Goal: Task Accomplishment & Management: Use online tool/utility

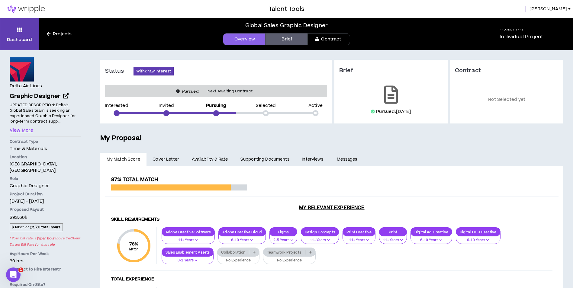
click at [49, 33] on icon at bounding box center [49, 34] width 4 height 4
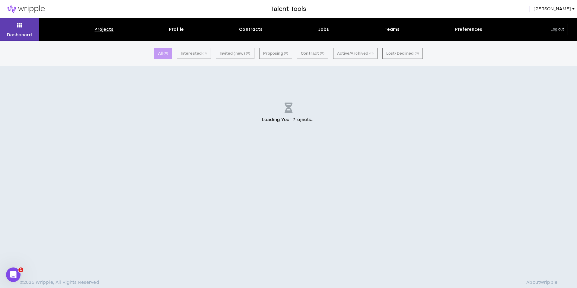
click at [32, 11] on img at bounding box center [26, 8] width 52 height 7
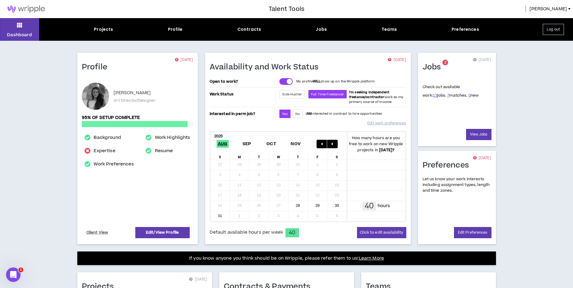
click at [21, 8] on img at bounding box center [26, 8] width 52 height 7
click at [552, 29] on button "Log out" at bounding box center [552, 29] width 21 height 11
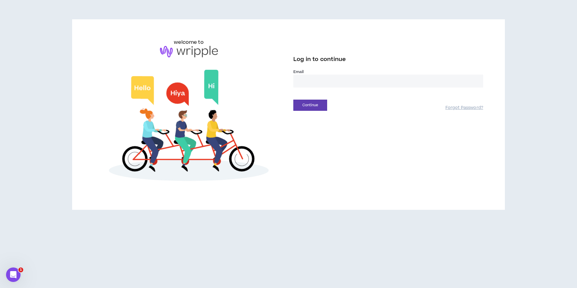
click at [331, 78] on input "email" at bounding box center [388, 81] width 190 height 13
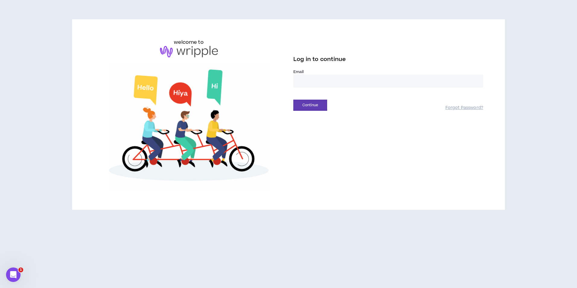
type input "**********"
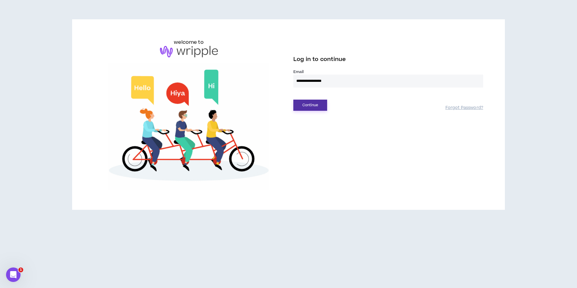
click at [313, 106] on button "Continue" at bounding box center [310, 105] width 34 height 11
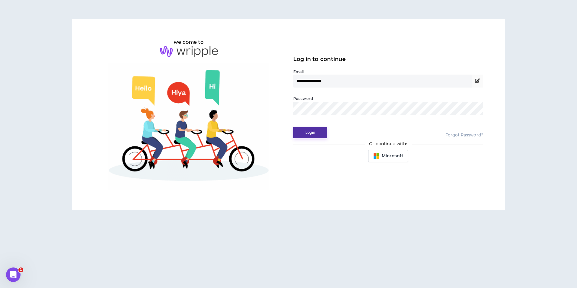
click at [316, 133] on button "Login" at bounding box center [310, 132] width 34 height 11
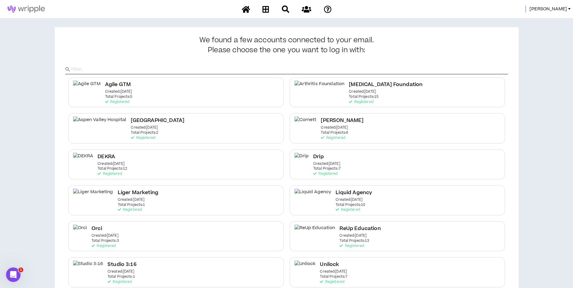
drag, startPoint x: 561, startPoint y: 11, endPoint x: 558, endPoint y: 10, distance: 3.2
click at [559, 10] on span "[PERSON_NAME]" at bounding box center [547, 9] width 37 height 7
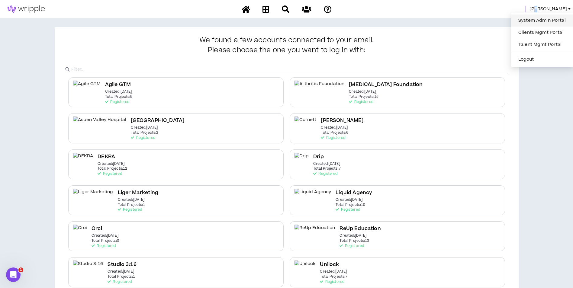
drag, startPoint x: 558, startPoint y: 10, endPoint x: 547, endPoint y: 21, distance: 15.4
click at [547, 21] on link "System Admin Portal" at bounding box center [541, 20] width 55 height 9
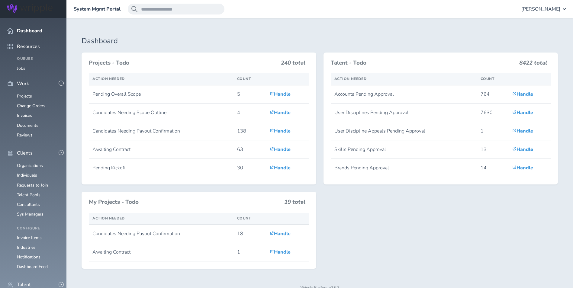
scroll to position [151, 0]
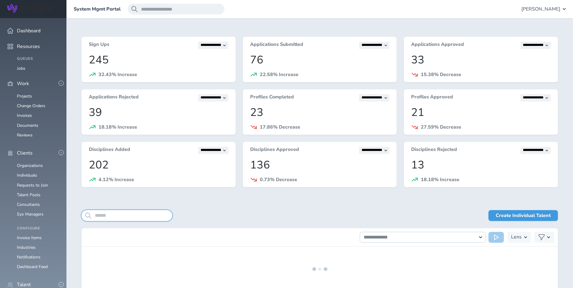
click at [126, 218] on input "search" at bounding box center [126, 215] width 91 height 11
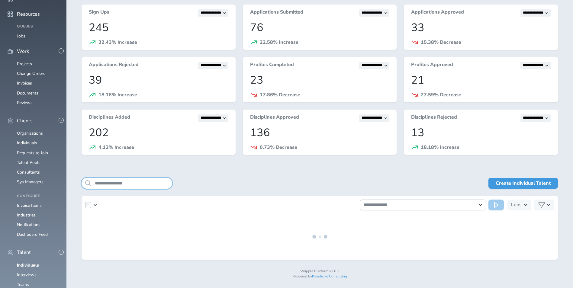
scroll to position [34, 0]
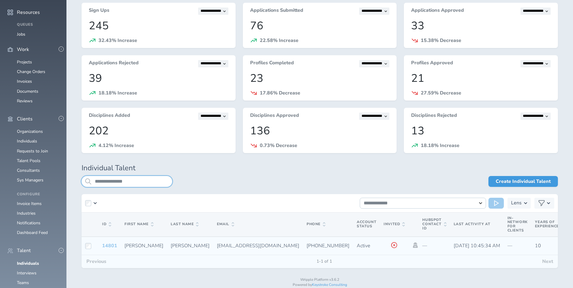
type input "**********"
click at [104, 244] on link "14801" at bounding box center [109, 245] width 15 height 7
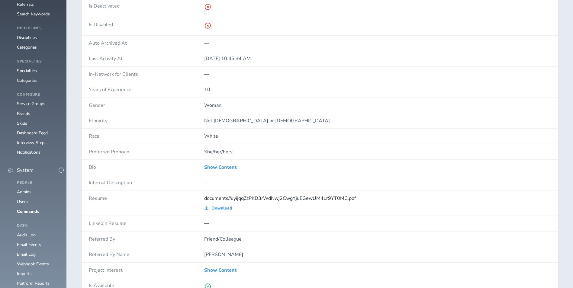
scroll to position [423, 0]
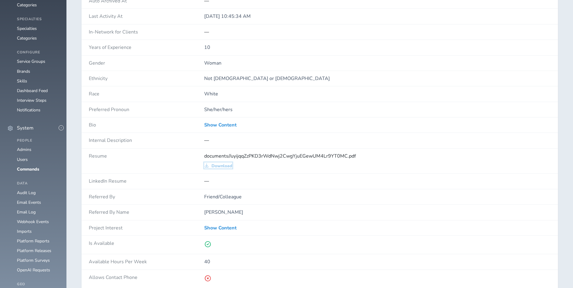
click at [228, 168] on span "Download" at bounding box center [221, 166] width 21 height 5
click at [225, 165] on span "Download" at bounding box center [221, 166] width 21 height 5
click at [258, 156] on span "documents//uyijqqZzPKD3rWdNwj2CwgYjuEGewUM4Lr9YT0MC.pdf" at bounding box center [280, 156] width 152 height 7
click at [257, 156] on span "documents//uyijqqZzPKD3rWdNwj2CwgYjuEGewUM4Lr9YT0MC.pdf" at bounding box center [280, 156] width 152 height 7
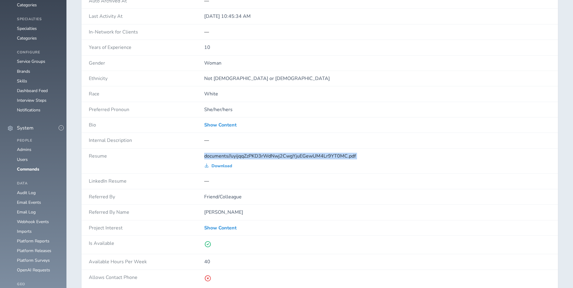
copy div "documents//uyijqqZzPKD3rWdNwj2CwgYjuEGewUM4Lr9YT0MC.pdf"
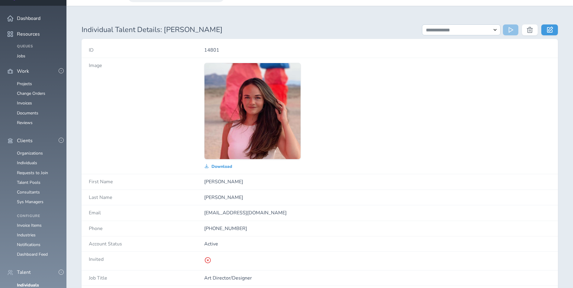
scroll to position [0, 0]
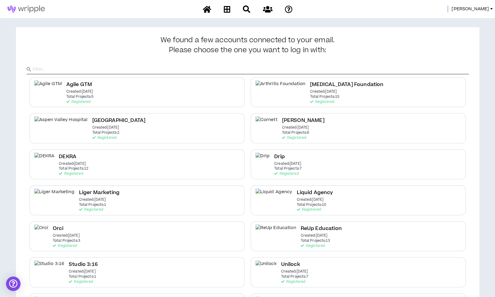
click at [485, 11] on span "[PERSON_NAME]" at bounding box center [470, 9] width 37 height 7
click at [465, 22] on link "System Admin Portal" at bounding box center [464, 20] width 55 height 9
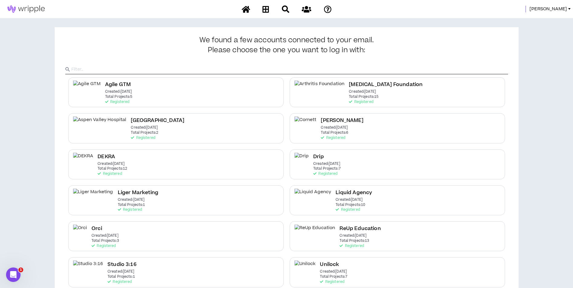
click at [500, 9] on span "Mason" at bounding box center [547, 9] width 37 height 7
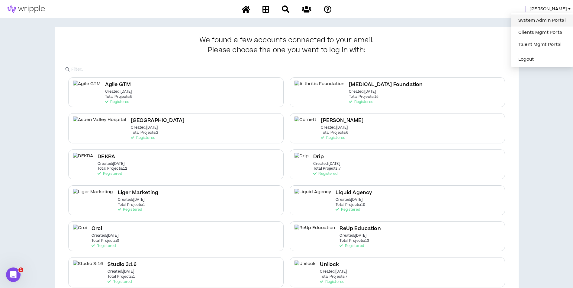
click at [500, 18] on link "System Admin Portal" at bounding box center [541, 20] width 55 height 9
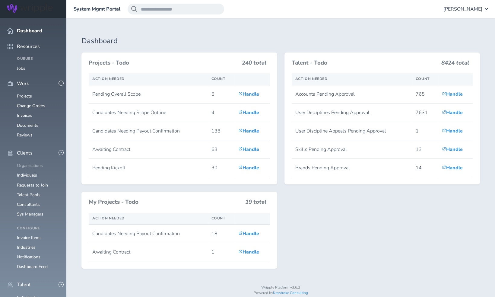
click at [32, 163] on link "Organizations" at bounding box center [30, 166] width 26 height 6
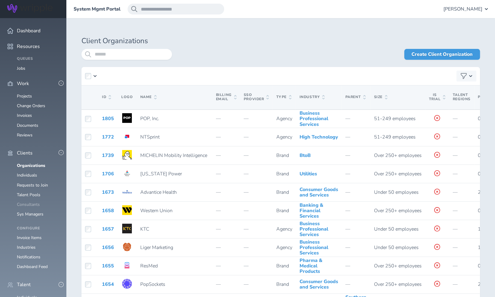
click at [24, 202] on link "Consultants" at bounding box center [28, 205] width 23 height 6
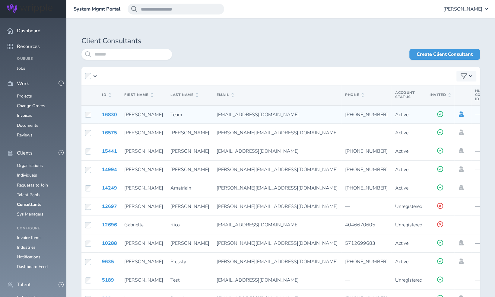
click at [458, 115] on icon at bounding box center [461, 113] width 7 height 5
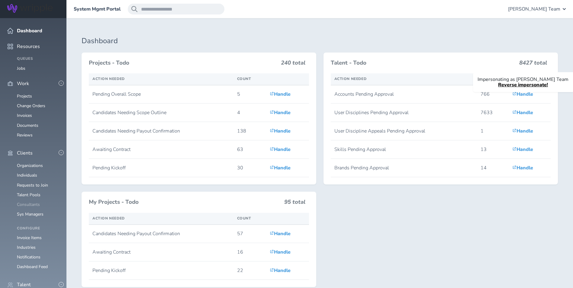
click at [30, 202] on link "Consultants" at bounding box center [28, 205] width 23 height 6
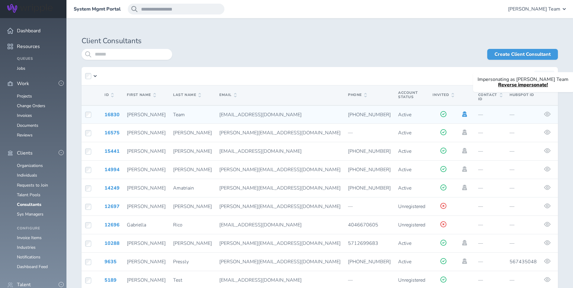
click at [462, 111] on icon at bounding box center [464, 113] width 5 height 5
